Goal: Task Accomplishment & Management: Complete application form

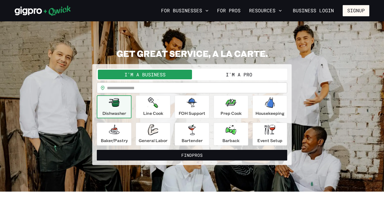
click at [228, 72] on button "I'm a Pro" at bounding box center [239, 75] width 94 height 10
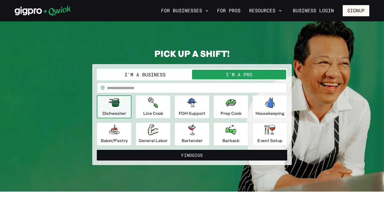
click at [151, 77] on button "I'm a Business" at bounding box center [145, 75] width 94 height 10
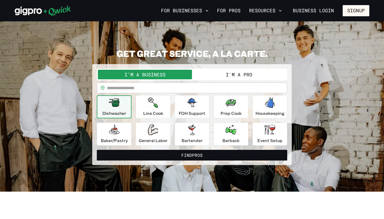
click at [227, 73] on button "I'm a Pro" at bounding box center [239, 75] width 94 height 10
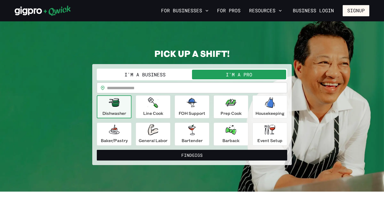
click at [144, 86] on input "text" at bounding box center [197, 87] width 180 height 11
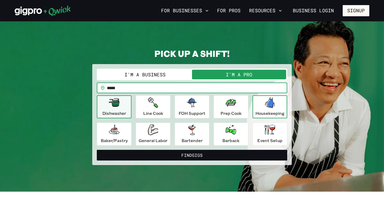
type input "*****"
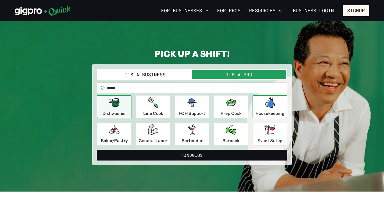
click at [268, 109] on div "Housekeeping" at bounding box center [270, 106] width 29 height 19
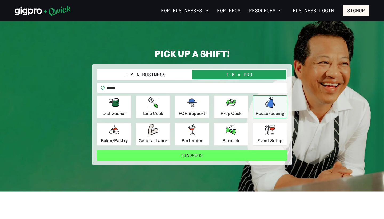
click at [157, 153] on button "Find Gigs" at bounding box center [192, 155] width 190 height 11
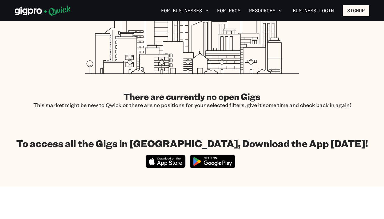
scroll to position [159, 0]
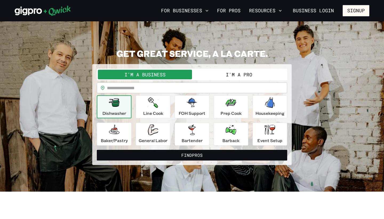
click at [205, 76] on button "I'm a Pro" at bounding box center [239, 75] width 94 height 10
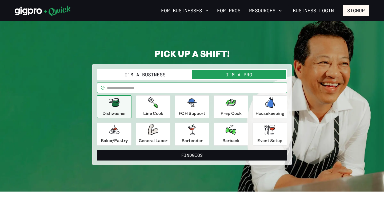
click at [123, 90] on input "text" at bounding box center [197, 87] width 180 height 11
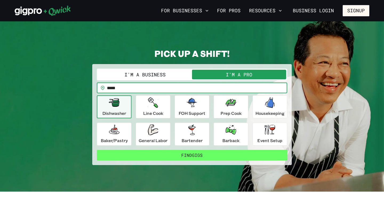
type input "*****"
click at [145, 154] on button "Find Gigs" at bounding box center [192, 155] width 190 height 11
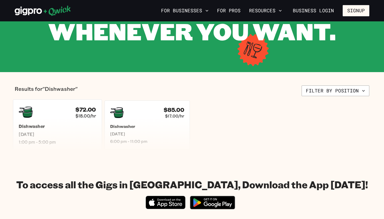
scroll to position [72, 0]
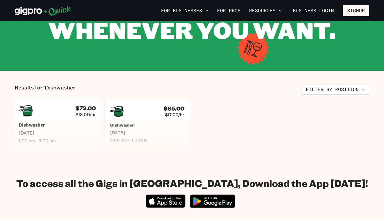
click at [78, 124] on h5 "Dishwasher" at bounding box center [57, 125] width 77 height 6
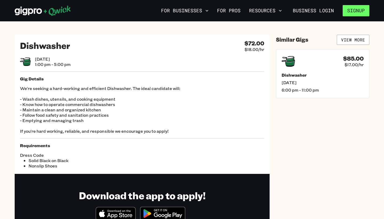
click at [360, 10] on button "Signup" at bounding box center [356, 10] width 27 height 11
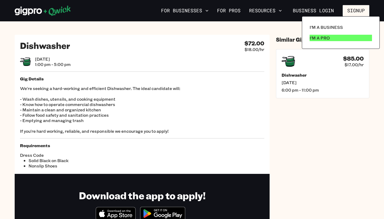
click at [323, 41] on p "I'm a Pro" at bounding box center [320, 38] width 20 height 6
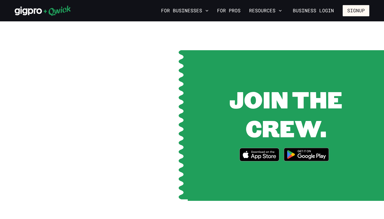
scroll to position [661, 0]
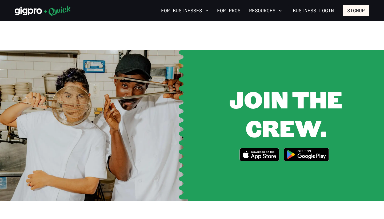
click at [257, 149] on icon "Download on the App Store" at bounding box center [259, 154] width 39 height 13
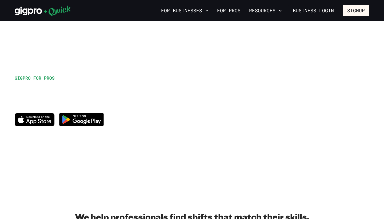
scroll to position [0, 0]
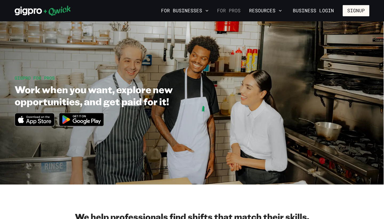
click at [236, 12] on link "For Pros" at bounding box center [229, 10] width 28 height 9
click at [230, 9] on link "For Pros" at bounding box center [229, 10] width 28 height 9
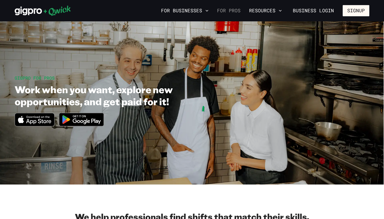
click at [230, 9] on link "For Pros" at bounding box center [229, 10] width 28 height 9
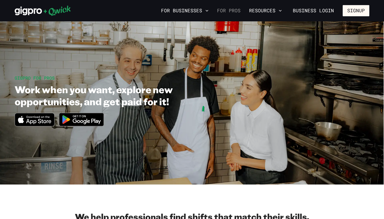
click at [230, 9] on link "For Pros" at bounding box center [229, 10] width 28 height 9
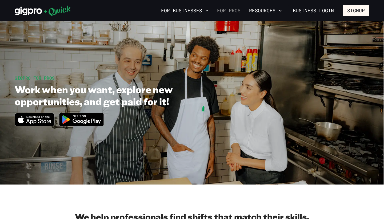
click at [230, 9] on link "For Pros" at bounding box center [229, 10] width 28 height 9
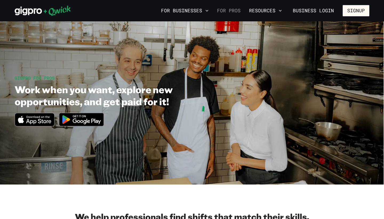
click at [230, 9] on link "For Pros" at bounding box center [229, 10] width 28 height 9
click at [231, 9] on link "For Pros" at bounding box center [229, 10] width 28 height 9
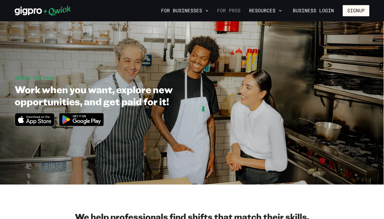
click at [231, 9] on link "For Pros" at bounding box center [229, 10] width 28 height 9
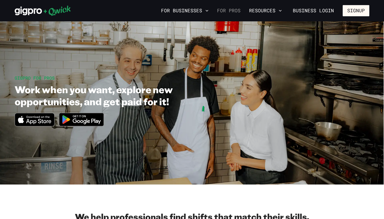
click at [231, 9] on link "For Pros" at bounding box center [229, 10] width 28 height 9
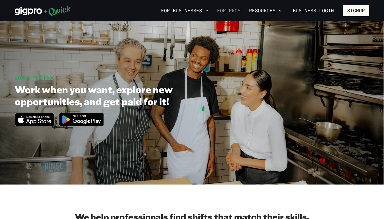
click at [231, 9] on link "For Pros" at bounding box center [229, 10] width 28 height 9
